Goal: Task Accomplishment & Management: Manage account settings

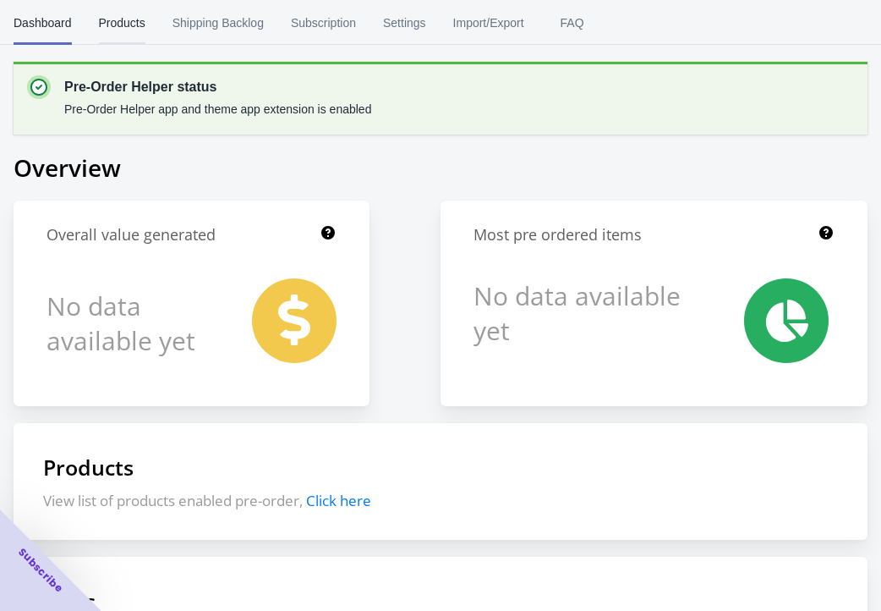
click at [145, 19] on span "Products" at bounding box center [122, 23] width 47 height 44
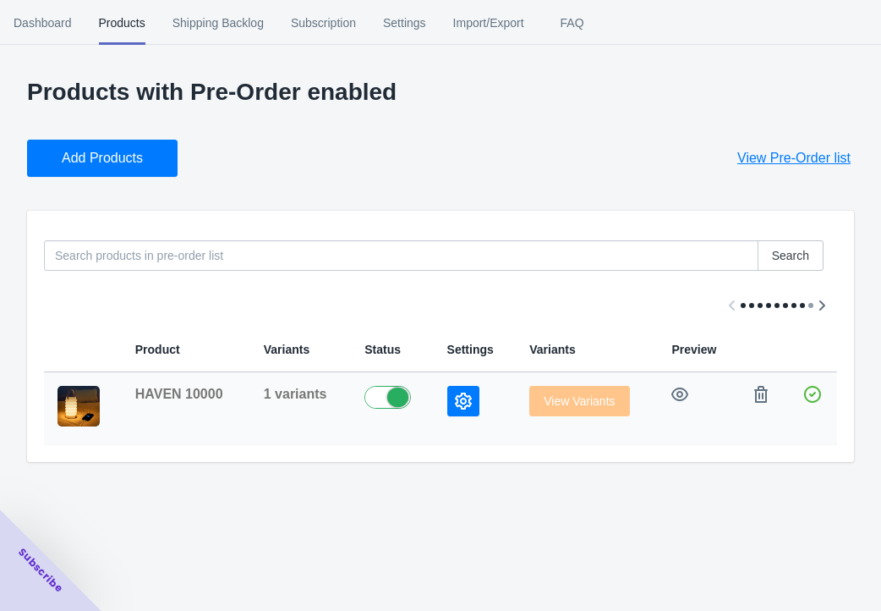
click at [456, 416] on button "button" at bounding box center [463, 401] width 32 height 30
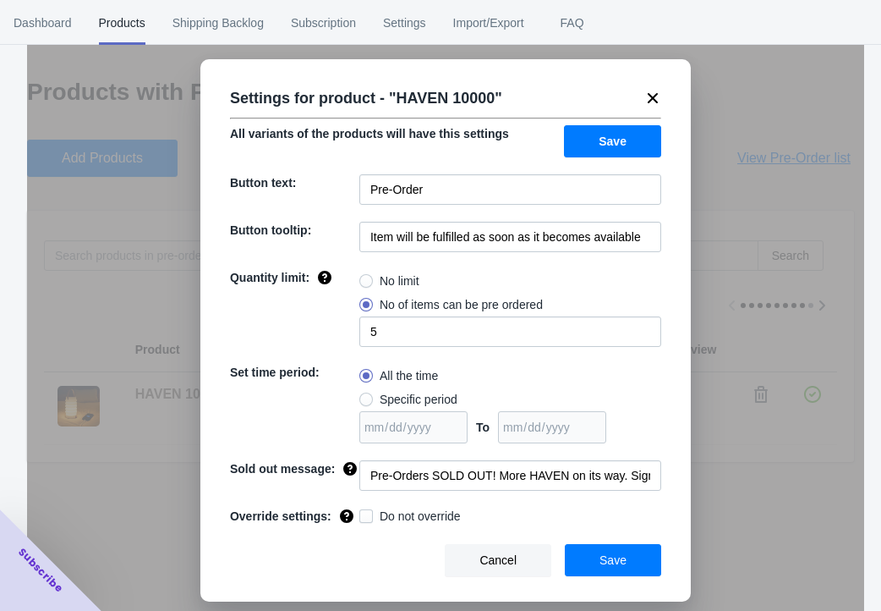
click at [655, 102] on icon at bounding box center [653, 98] width 10 height 10
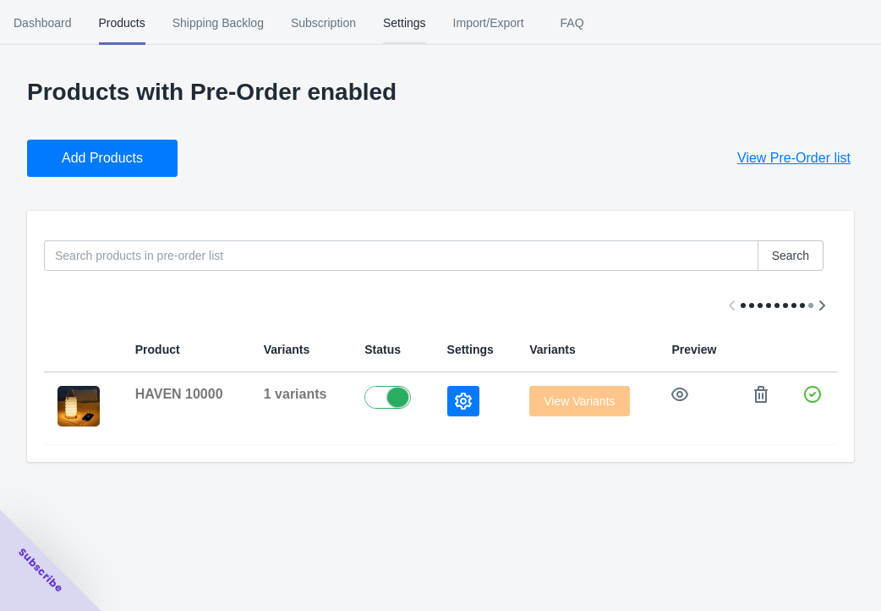
click at [426, 30] on span "Settings" at bounding box center [404, 23] width 43 height 44
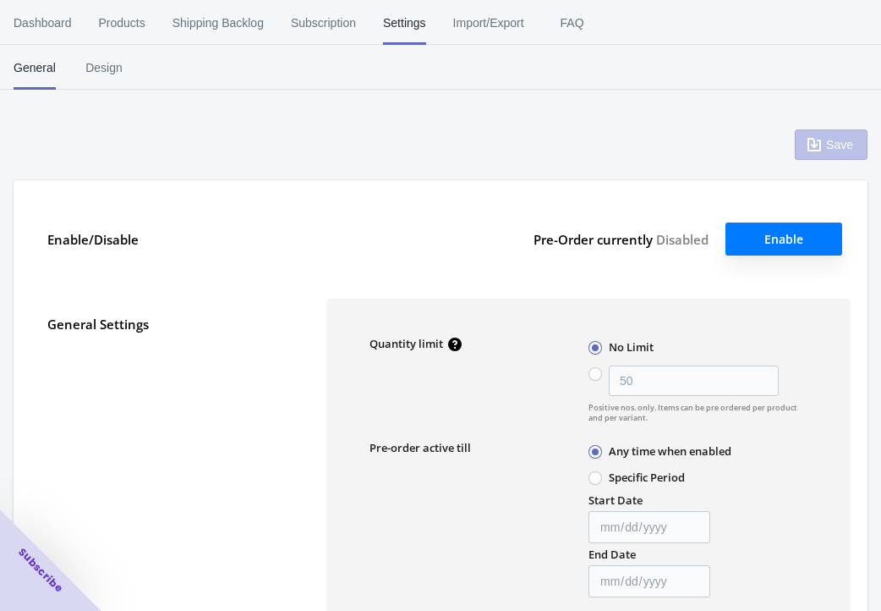
radio input "false"
type input "5"
type textarea "Inventory level is 354. Some of the items will be pre-ordered."
type textarea "Only 354 items left in stock."
type textarea "A maximum of 5 products can be pre ordered."
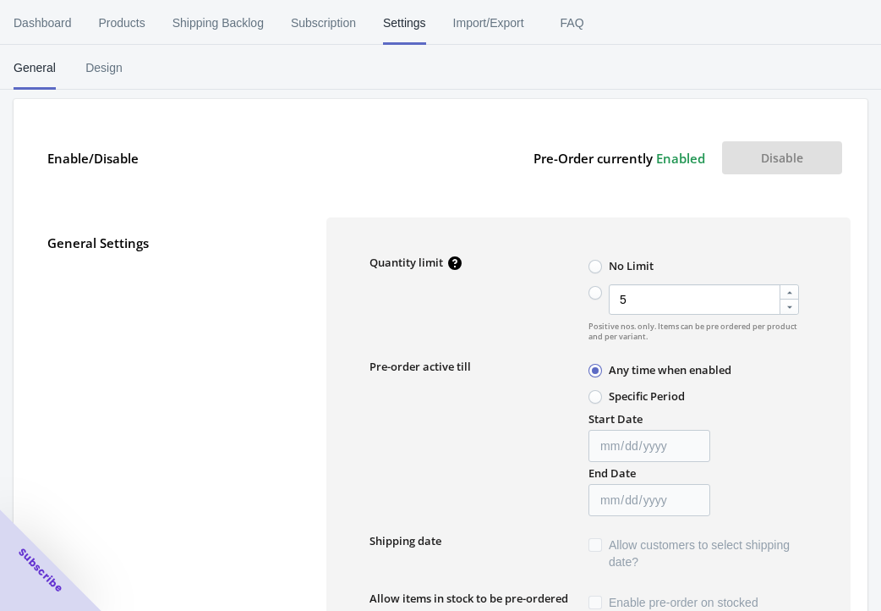
scroll to position [88, 0]
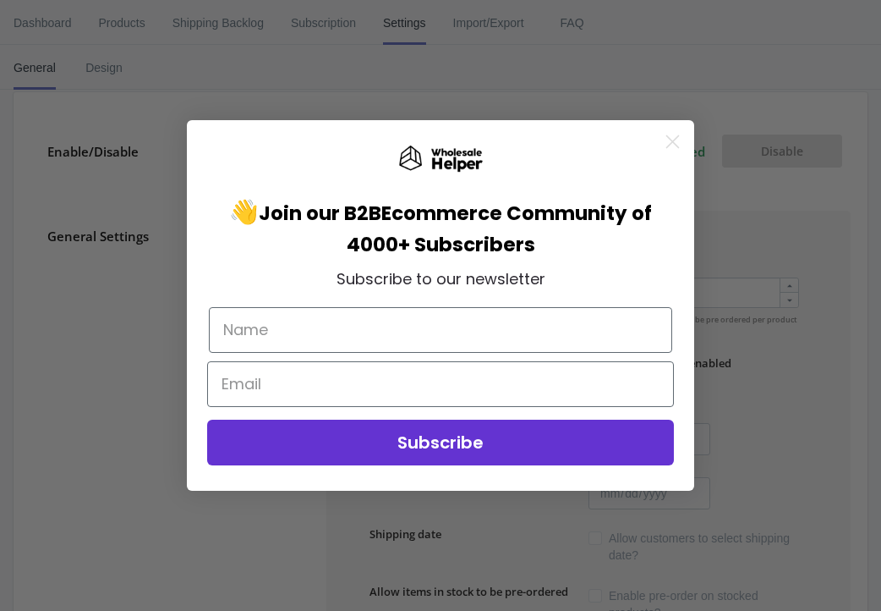
click at [667, 140] on circle "Close dialog" at bounding box center [673, 142] width 28 height 28
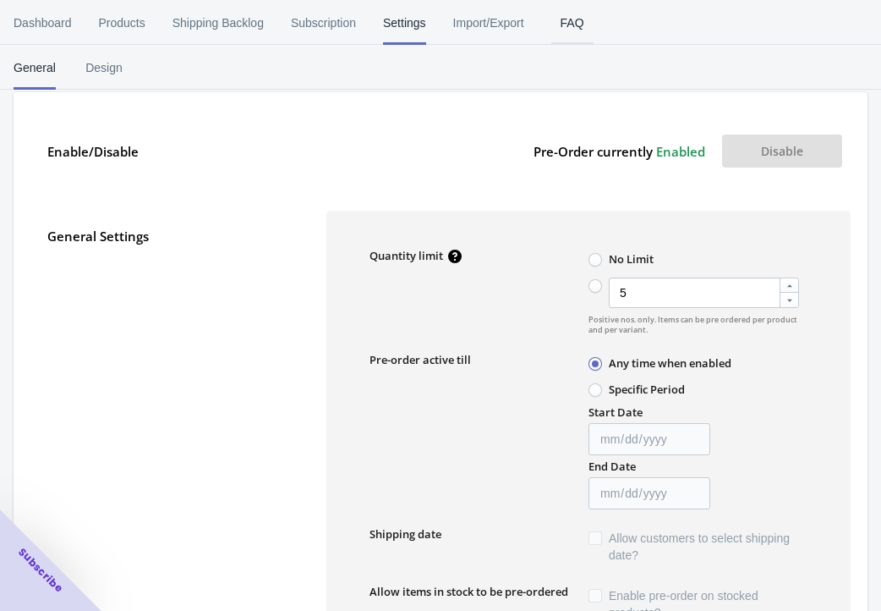
click at [594, 25] on span "FAQ" at bounding box center [572, 23] width 42 height 44
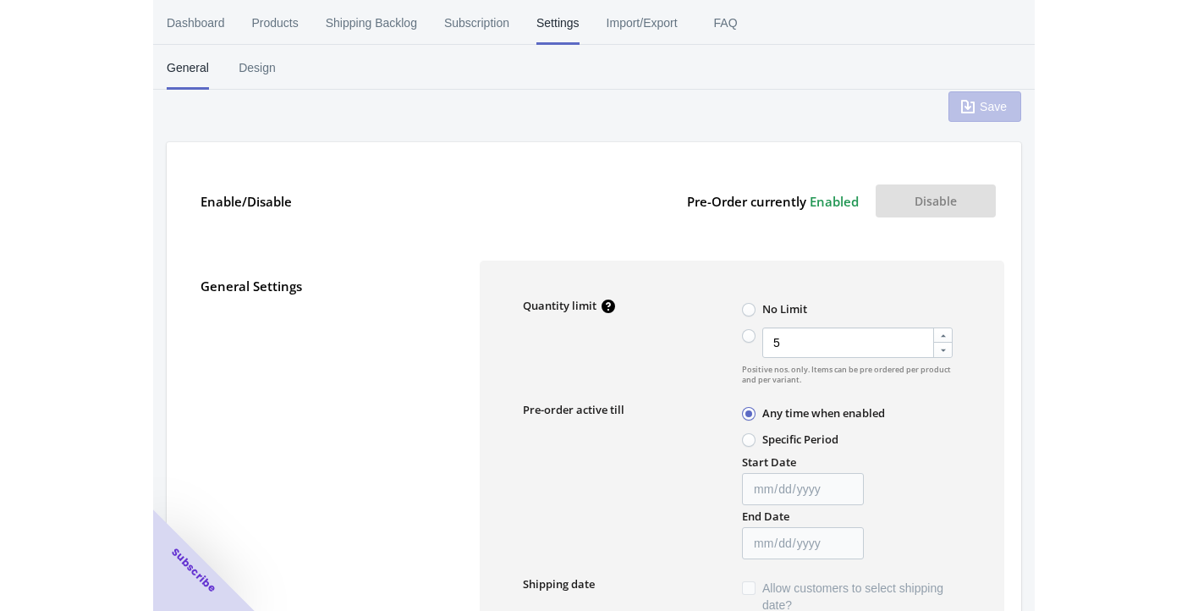
scroll to position [0, 0]
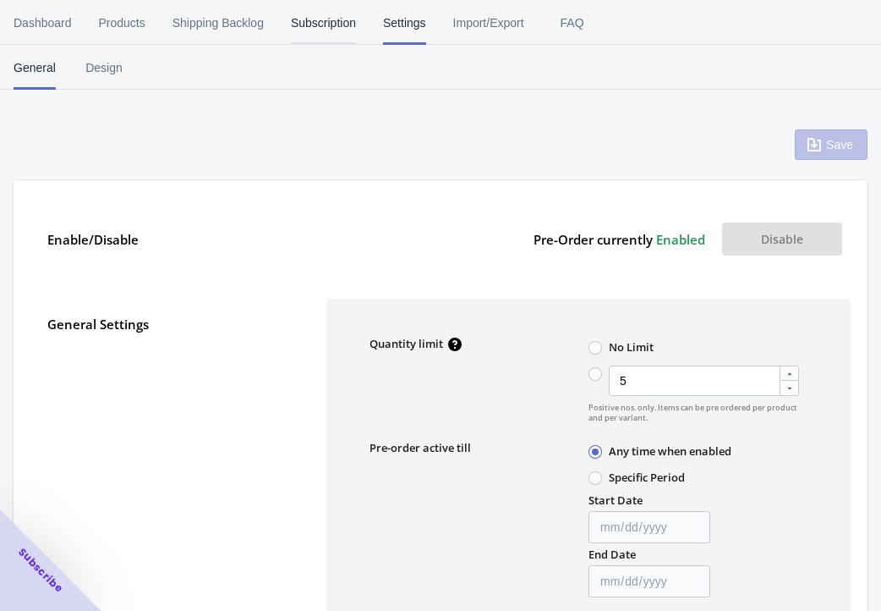
click at [356, 27] on span "Subscription" at bounding box center [323, 23] width 65 height 44
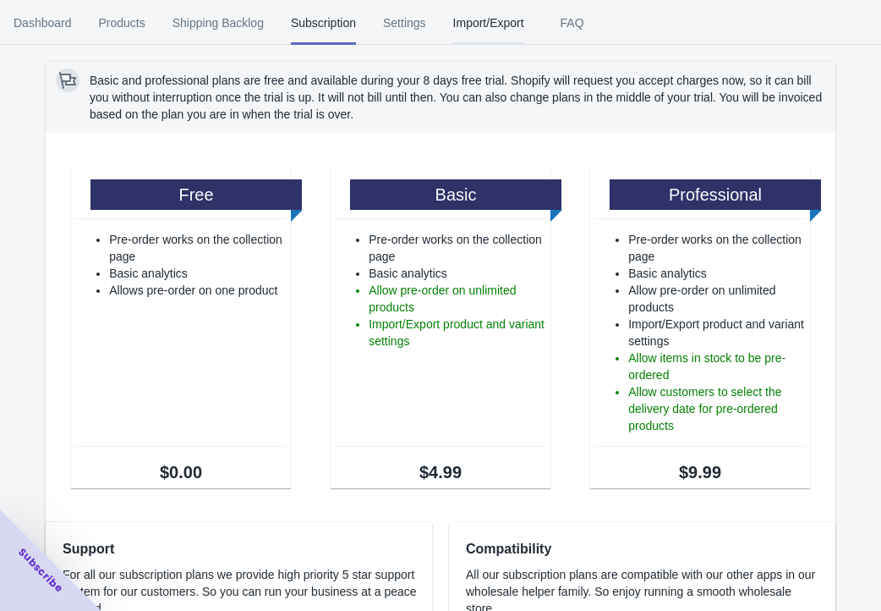
click at [524, 28] on span "Import/Export" at bounding box center [488, 23] width 71 height 44
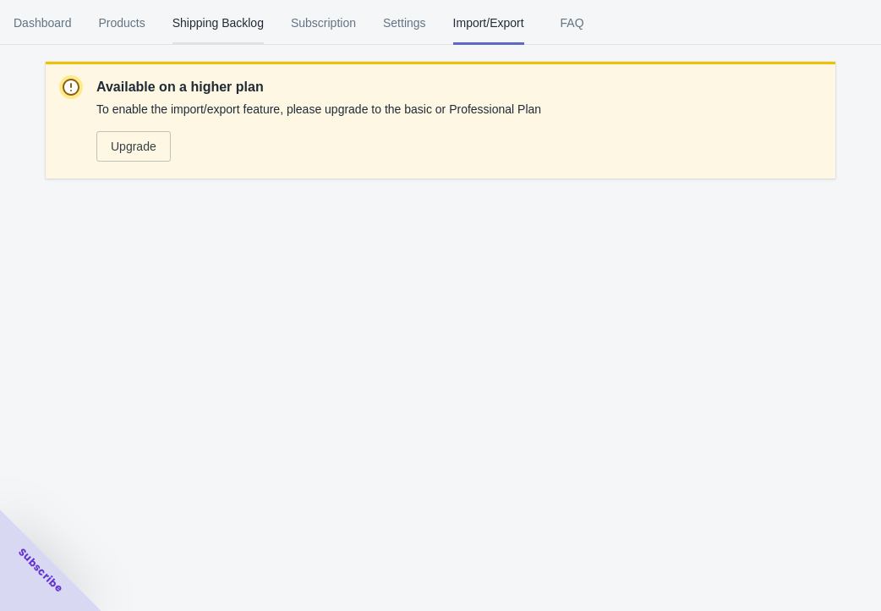
click at [264, 34] on span "Shipping Backlog" at bounding box center [218, 23] width 91 height 44
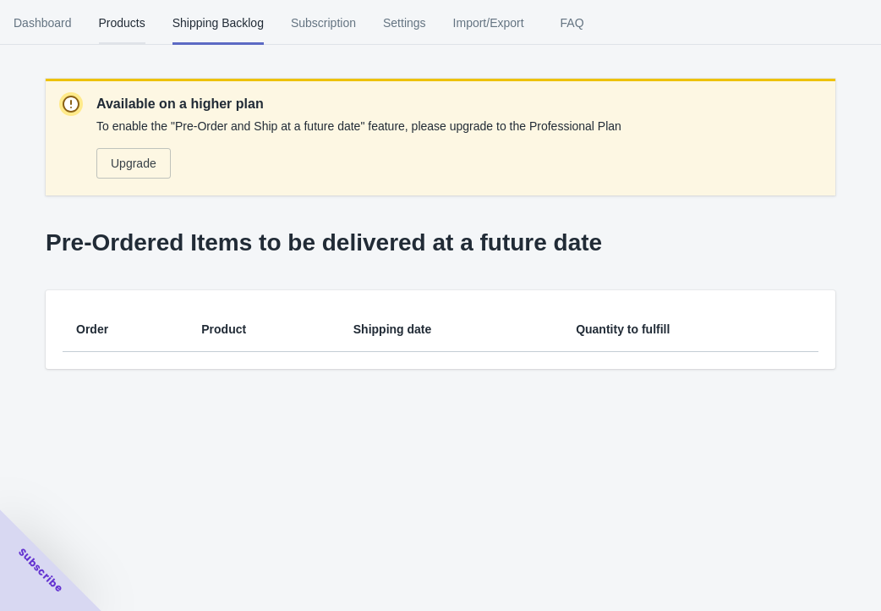
click at [145, 25] on span "Products" at bounding box center [122, 23] width 47 height 44
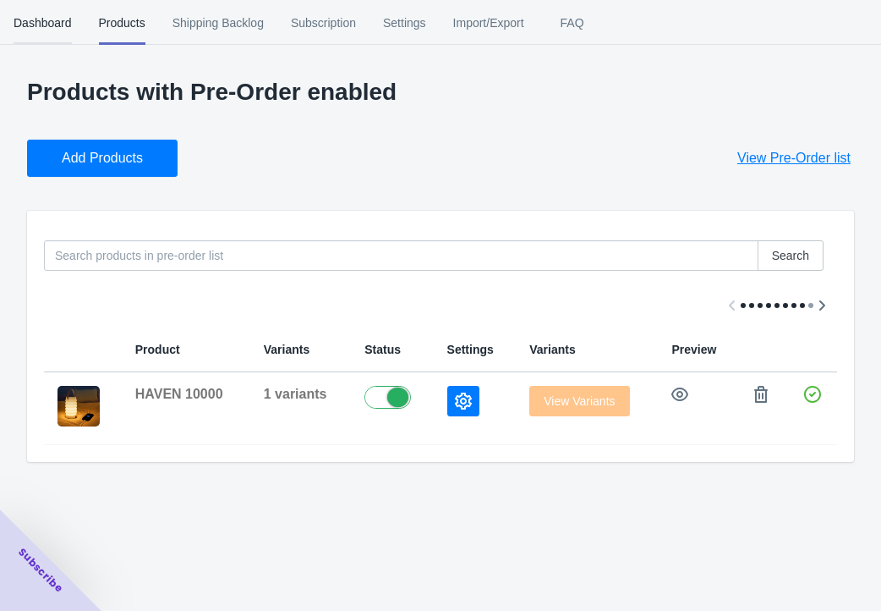
click at [30, 21] on span "Dashboard" at bounding box center [43, 23] width 58 height 44
